Goal: Information Seeking & Learning: Find specific fact

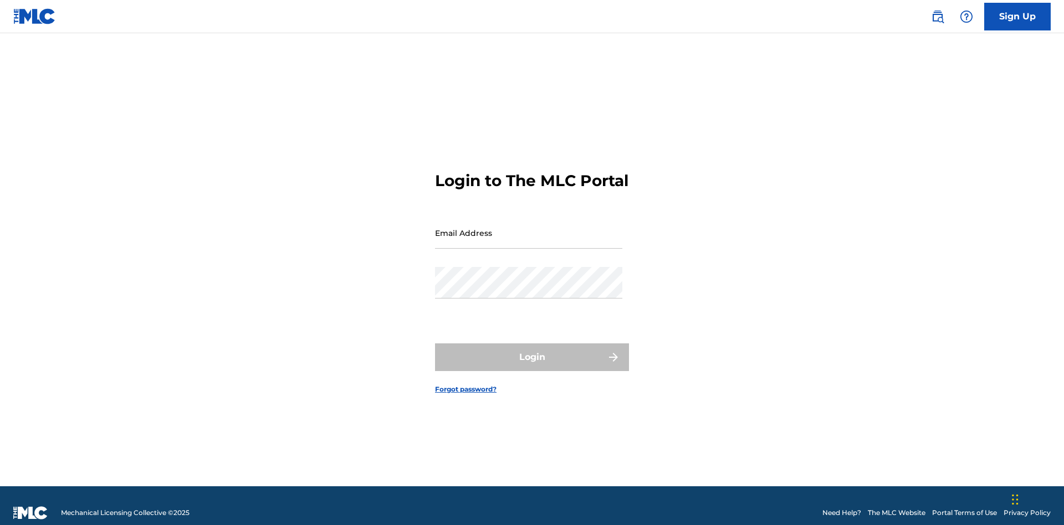
scroll to position [14, 0]
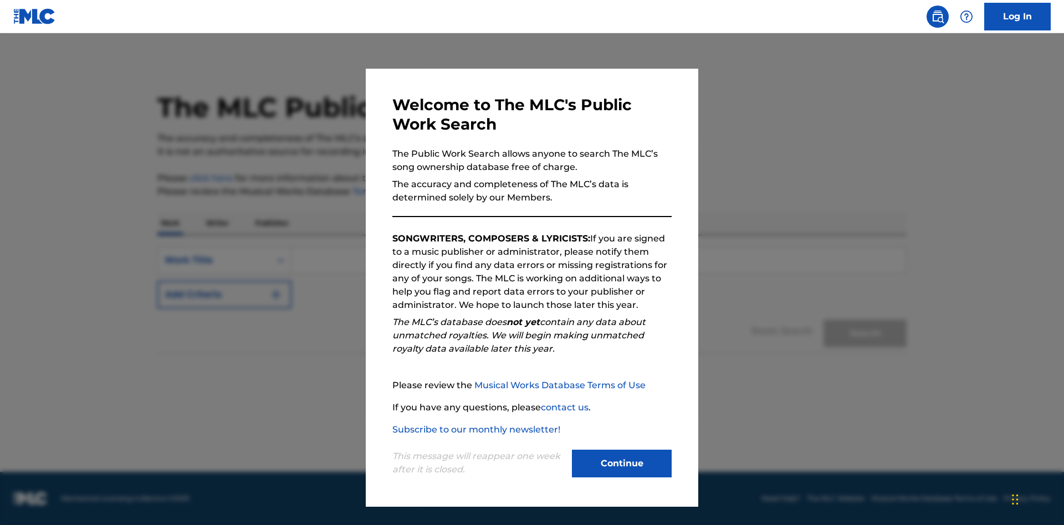
click at [622, 464] on button "Continue" at bounding box center [622, 464] width 100 height 28
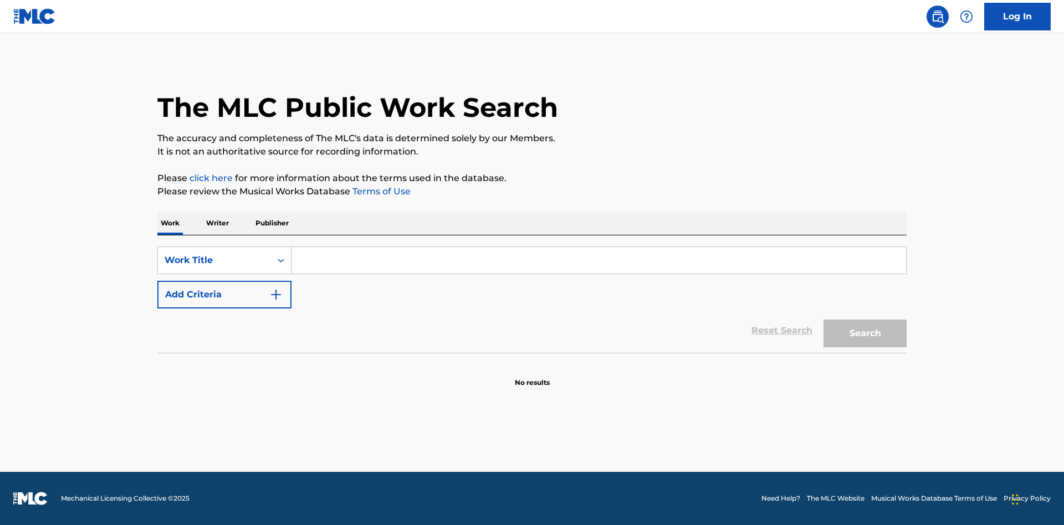
click at [217, 223] on p "Writer" at bounding box center [217, 223] width 29 height 23
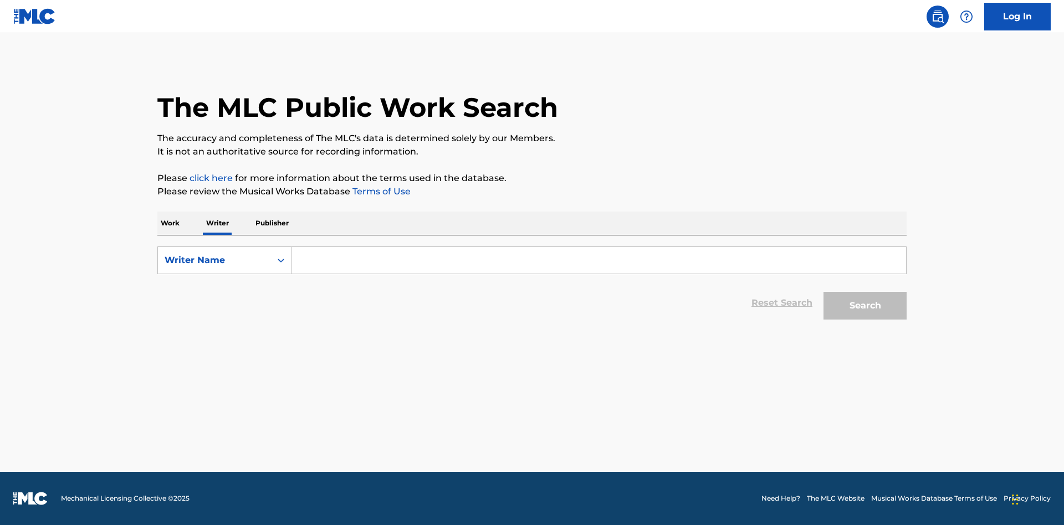
click at [598, 260] on input "Search Form" at bounding box center [598, 260] width 614 height 27
type input "DRAACO DALLAS AVENTURA"
click at [865, 306] on button "Search" at bounding box center [864, 306] width 83 height 28
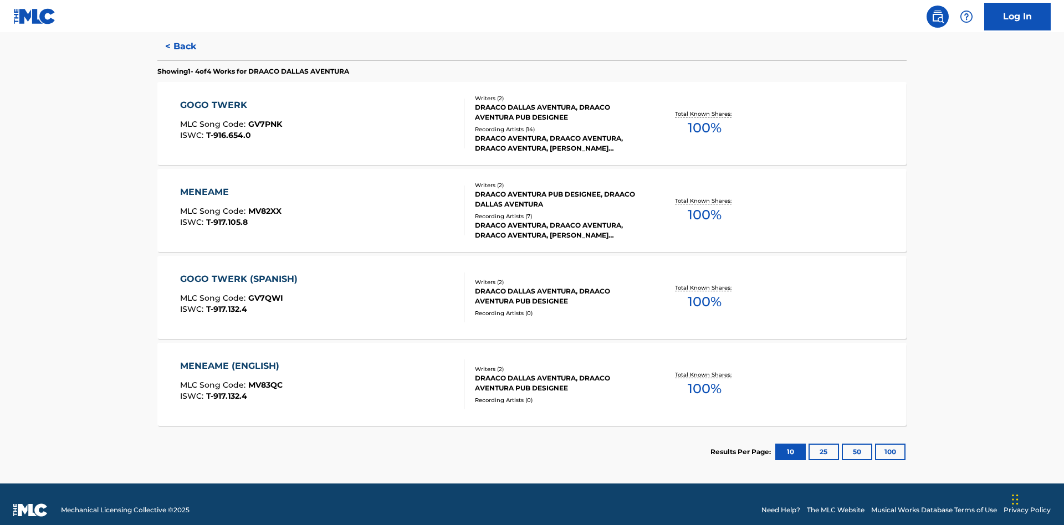
scroll to position [304, 0]
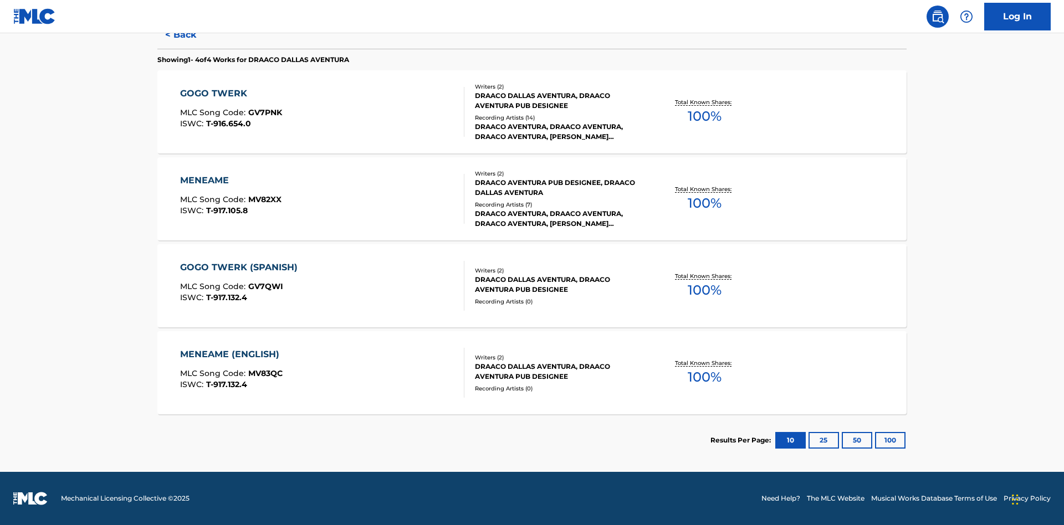
click at [230, 181] on div "MENEAME" at bounding box center [230, 180] width 101 height 13
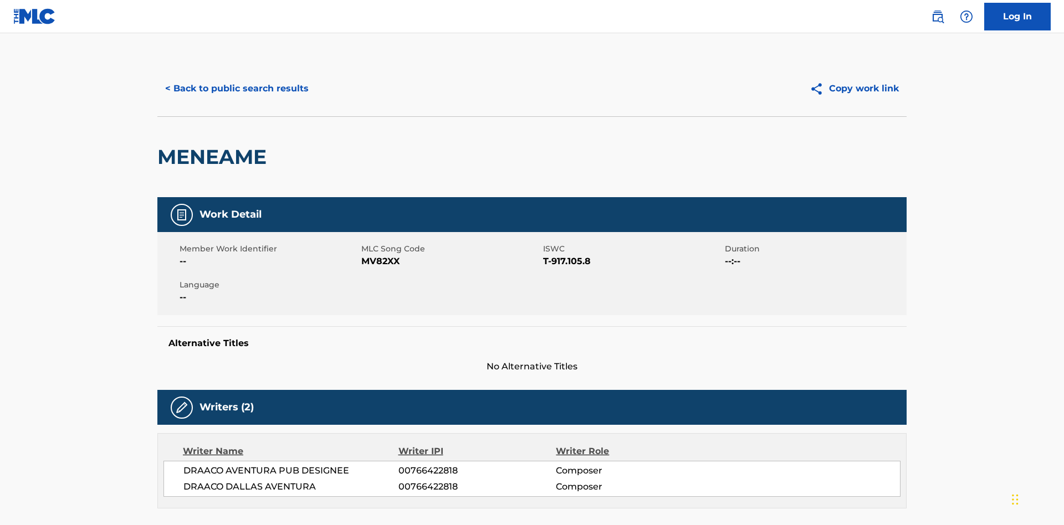
scroll to position [188, 0]
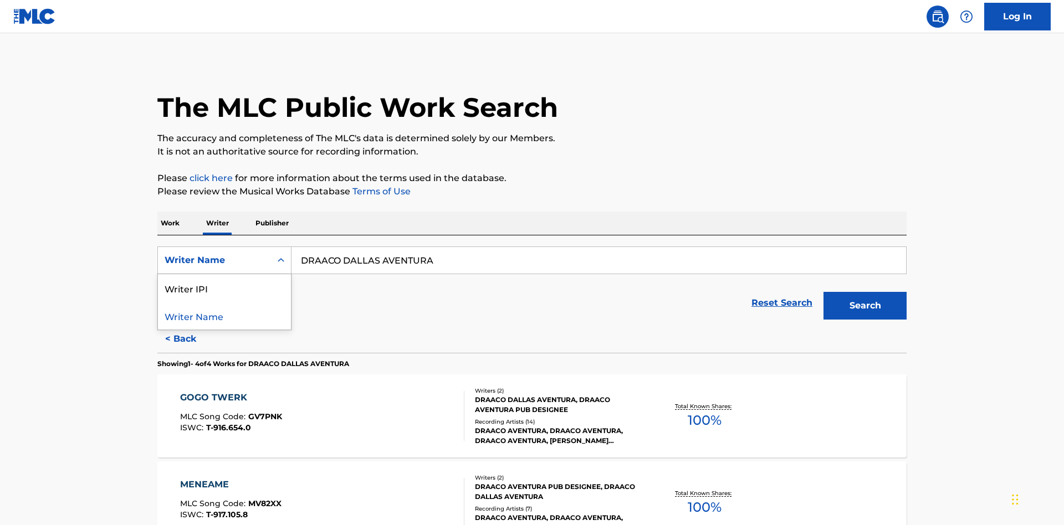
scroll to position [183, 0]
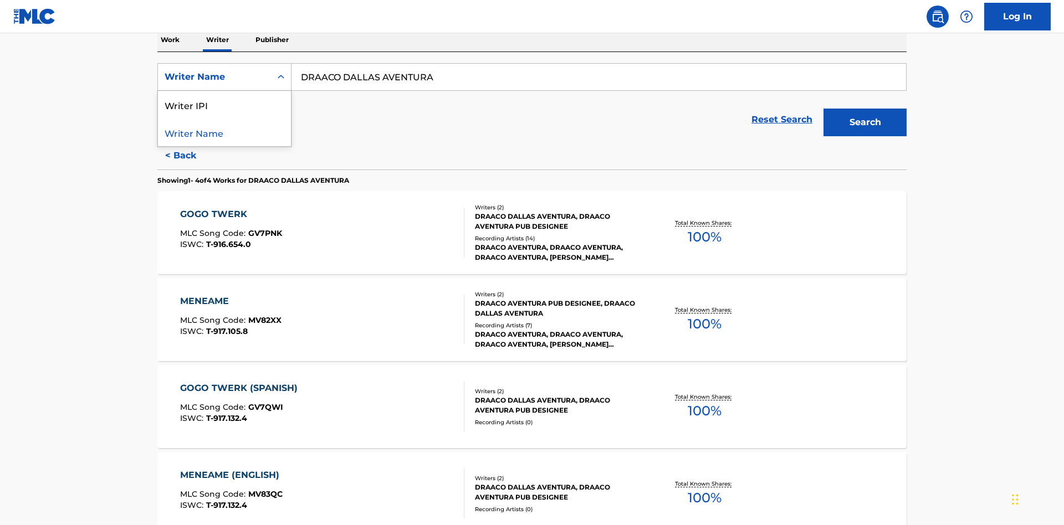
click at [224, 105] on div "Writer IPI" at bounding box center [224, 105] width 133 height 28
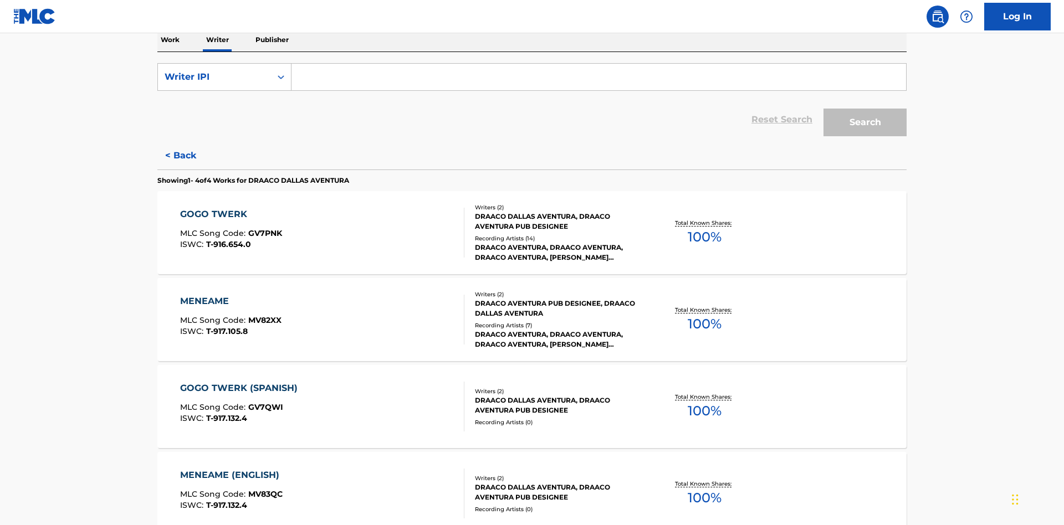
click at [598, 80] on input "Search Form" at bounding box center [598, 77] width 614 height 27
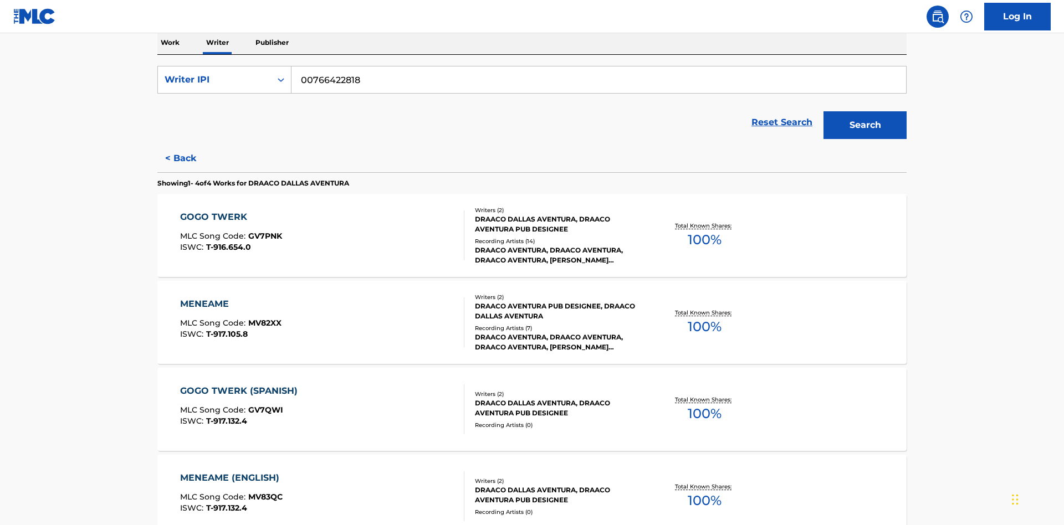
type input "00766422818"
click at [865, 111] on button "Search" at bounding box center [864, 125] width 83 height 28
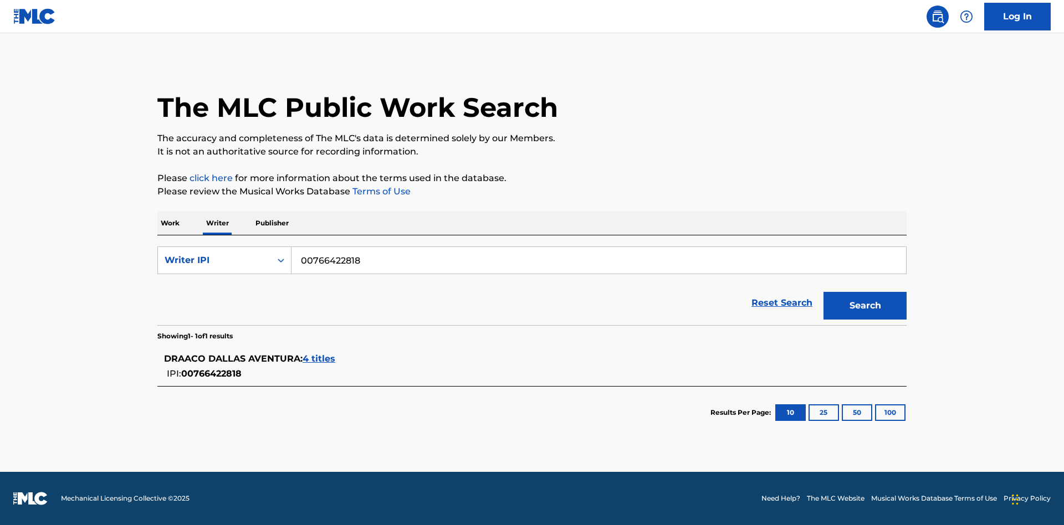
click at [320, 359] on span "4 titles" at bounding box center [319, 359] width 33 height 11
